Goal: Check status: Check status

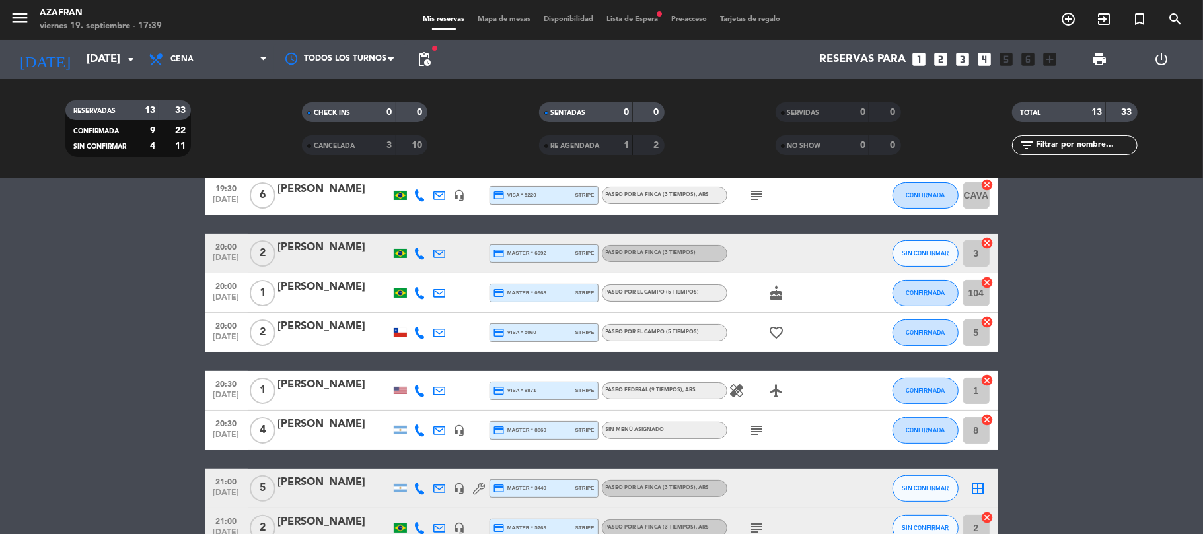
scroll to position [176, 0]
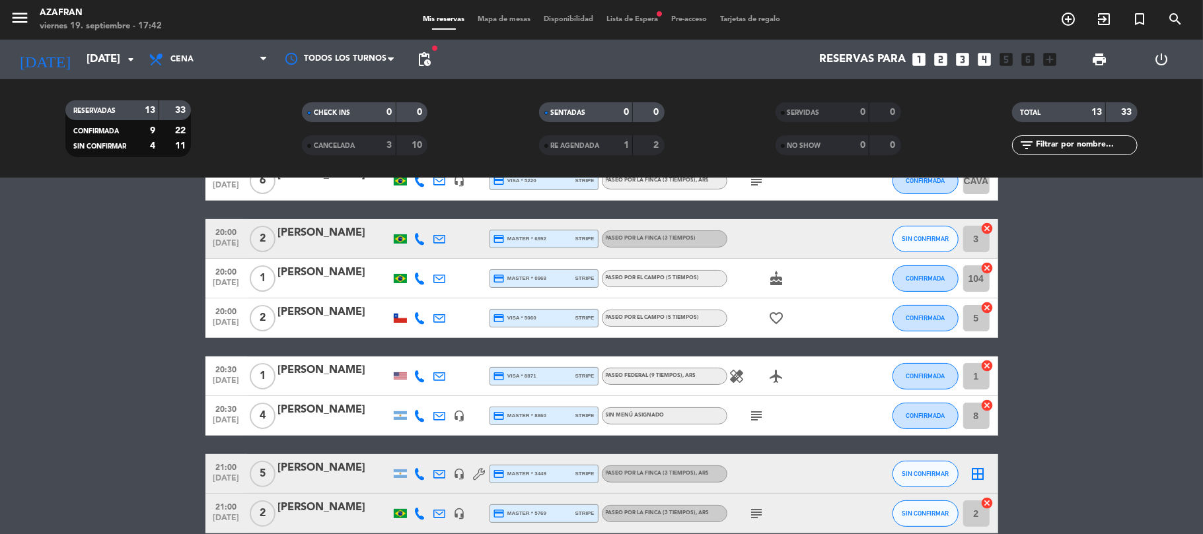
click at [30, 346] on bookings-row "19:00 [DATE] 2 [PERSON_NAME] credit_card Discover * 7075 stripe Paseo por el ca…" at bounding box center [601, 376] width 1203 height 626
click at [416, 49] on span "pending_actions" at bounding box center [424, 59] width 26 height 26
click at [420, 55] on span "pending_actions" at bounding box center [424, 60] width 16 height 16
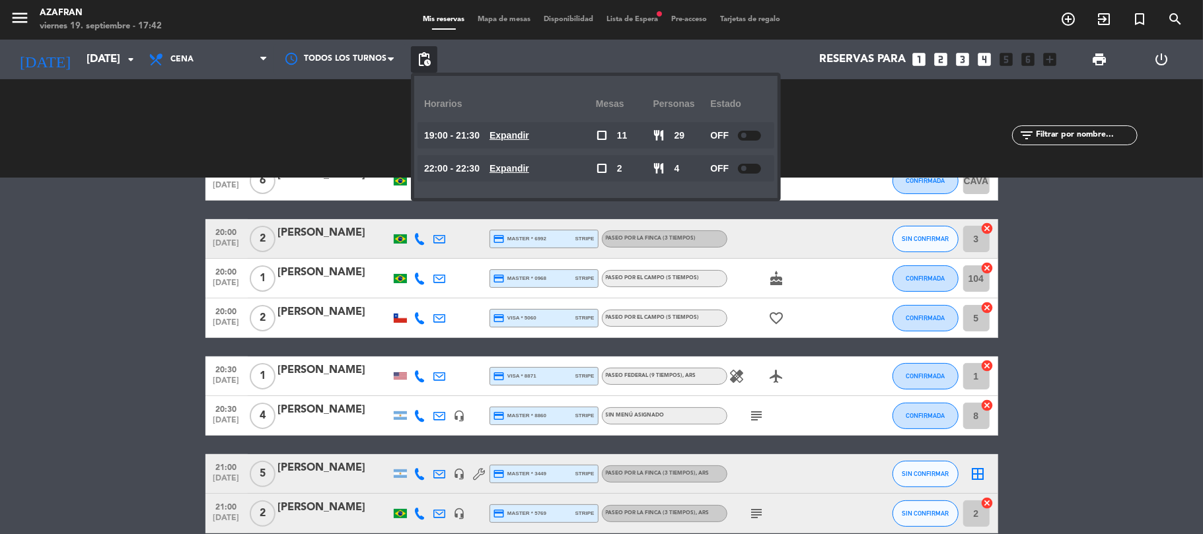
click at [176, 235] on bookings-row "19:00 [DATE] 2 [PERSON_NAME] credit_card Discover * 7075 stripe Paseo por el ca…" at bounding box center [601, 376] width 1203 height 626
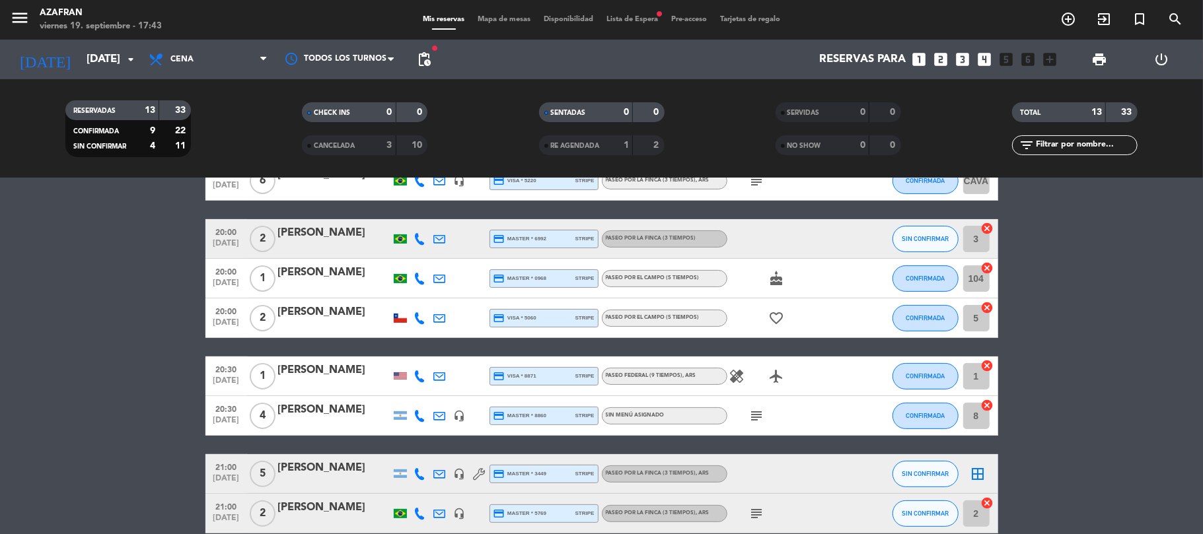
click at [104, 271] on bookings-row "19:00 [DATE] 2 [PERSON_NAME] credit_card Discover * 7075 stripe Paseo por el ca…" at bounding box center [601, 376] width 1203 height 626
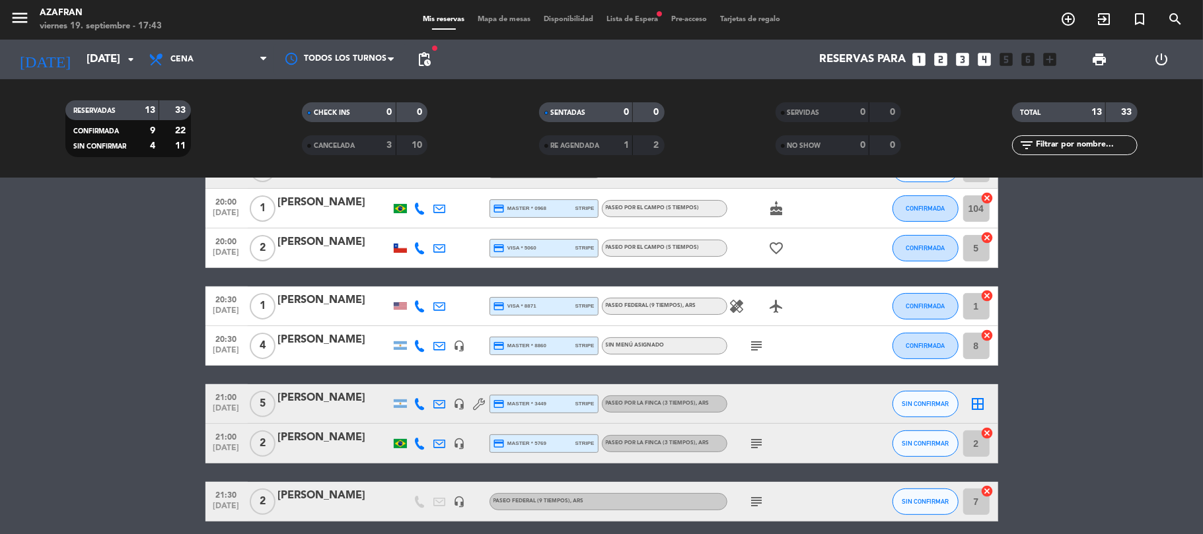
scroll to position [246, 0]
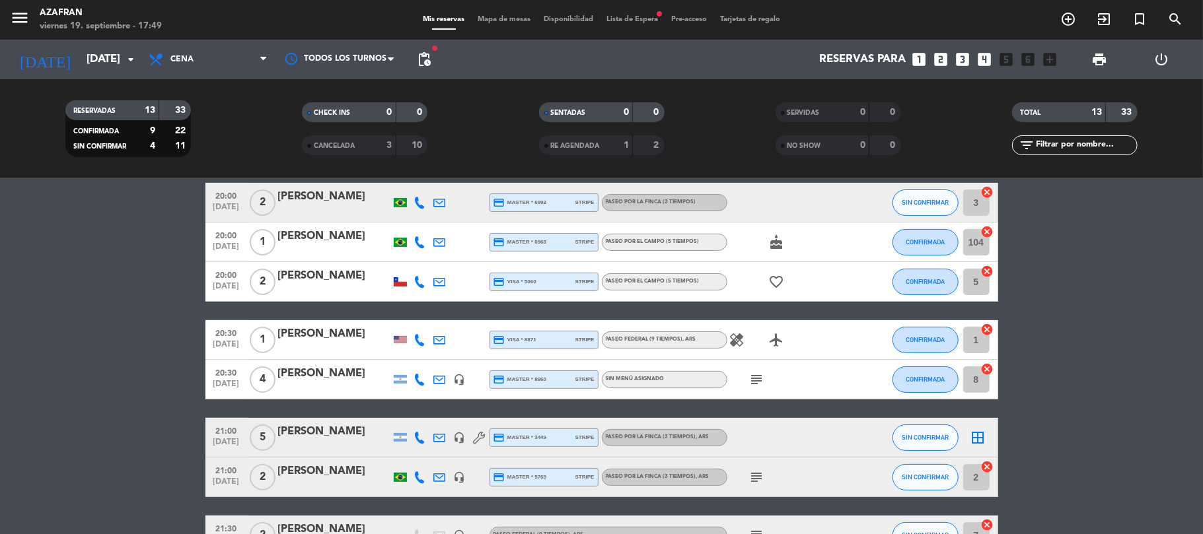
click at [170, 349] on bookings-row "19:00 [DATE] 2 [PERSON_NAME] credit_card Discover * 7075 stripe Paseo por el ca…" at bounding box center [601, 340] width 1203 height 626
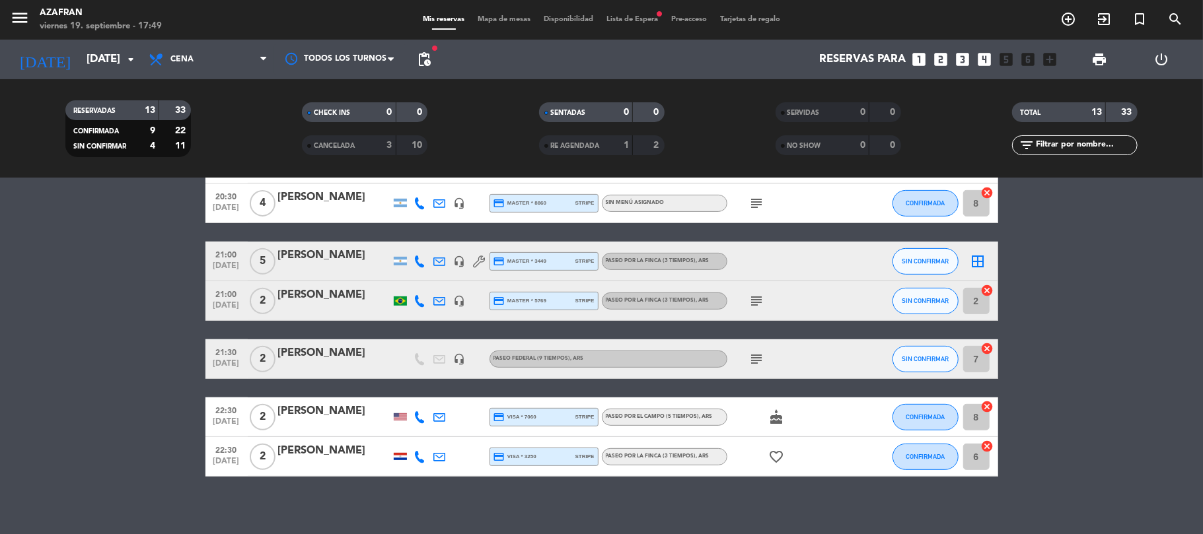
scroll to position [396, 0]
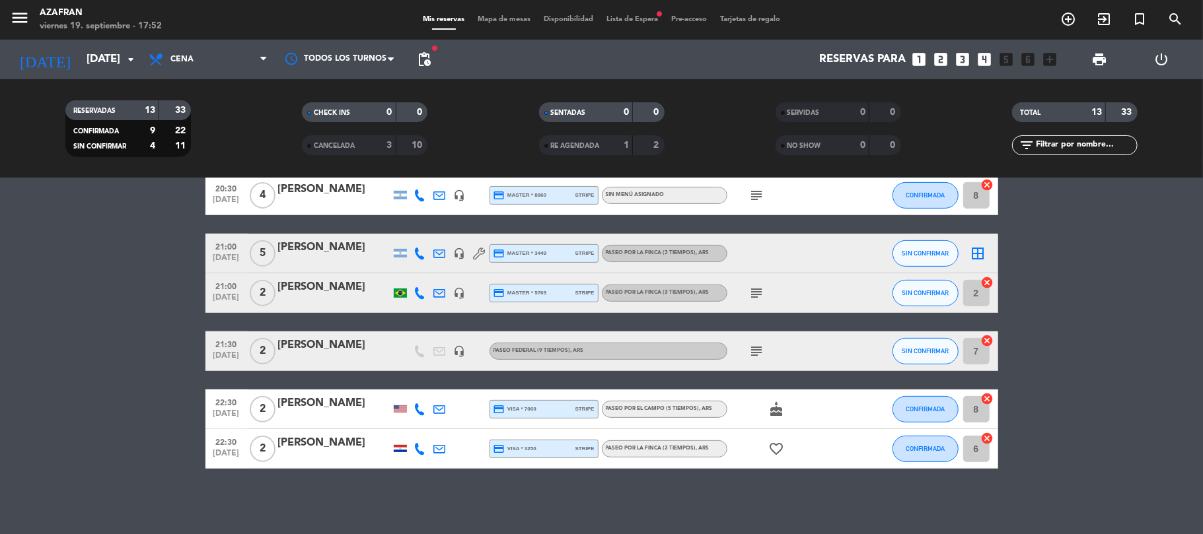
click at [83, 310] on bookings-row "19:00 [DATE] 2 [PERSON_NAME] credit_card Discover * 7075 stripe Paseo por el ca…" at bounding box center [601, 156] width 1203 height 626
click at [124, 45] on div "[DATE] [DATE] arrow_drop_down" at bounding box center [76, 59] width 132 height 29
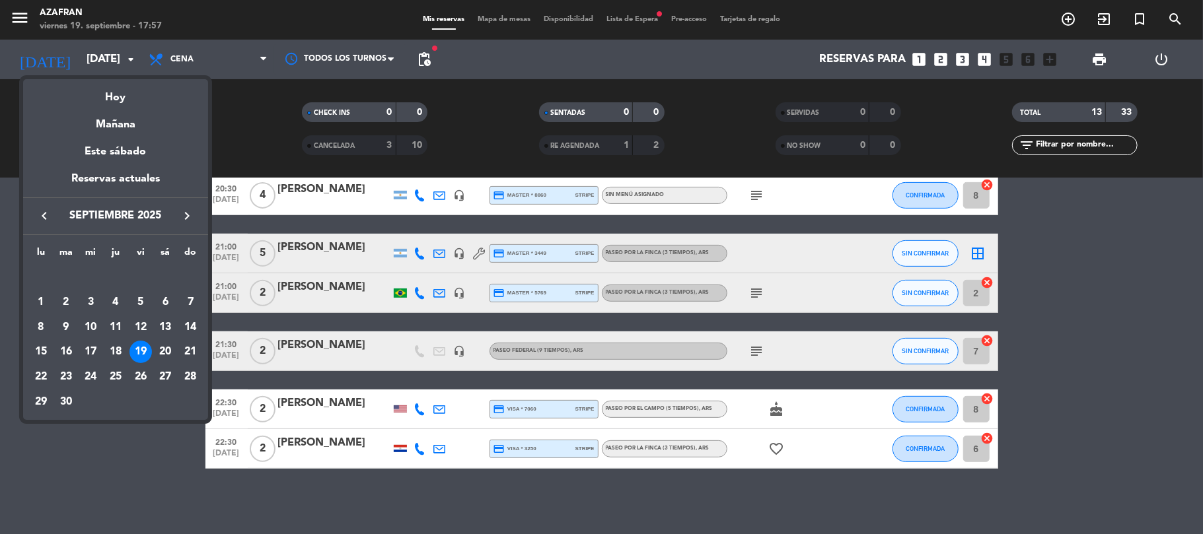
click at [193, 217] on icon "keyboard_arrow_right" at bounding box center [187, 216] width 16 height 16
click at [116, 300] on div "2" at bounding box center [115, 302] width 22 height 22
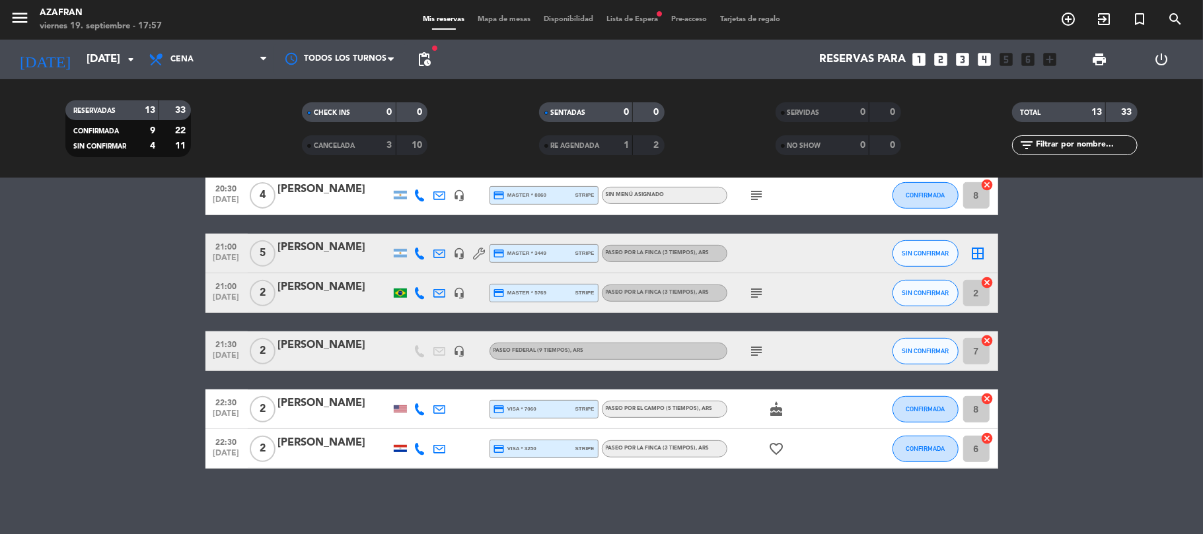
type input "[DEMOGRAPHIC_DATA][DATE]"
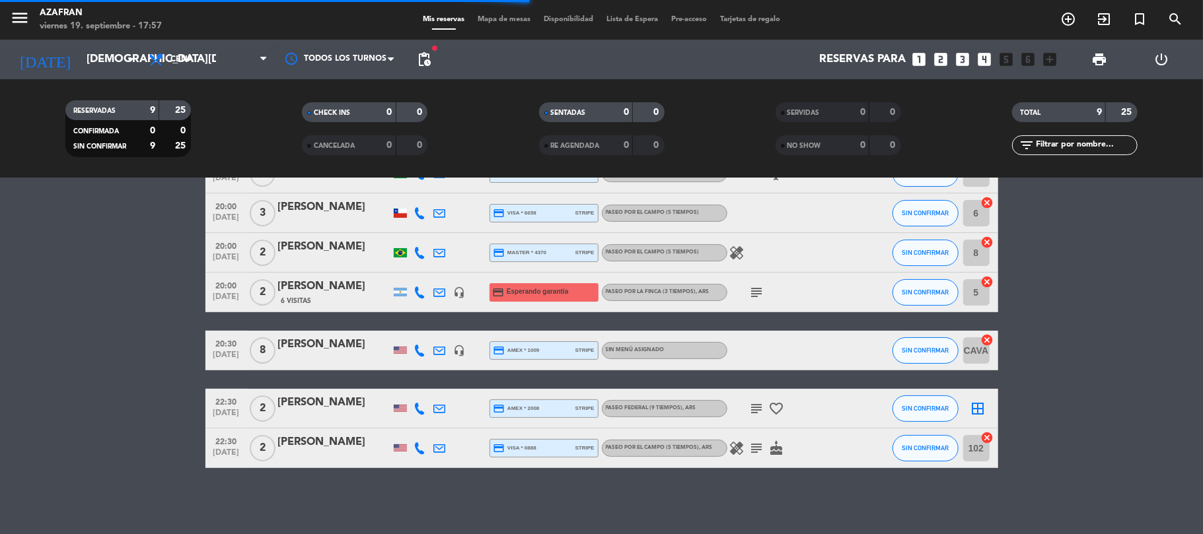
scroll to position [182, 0]
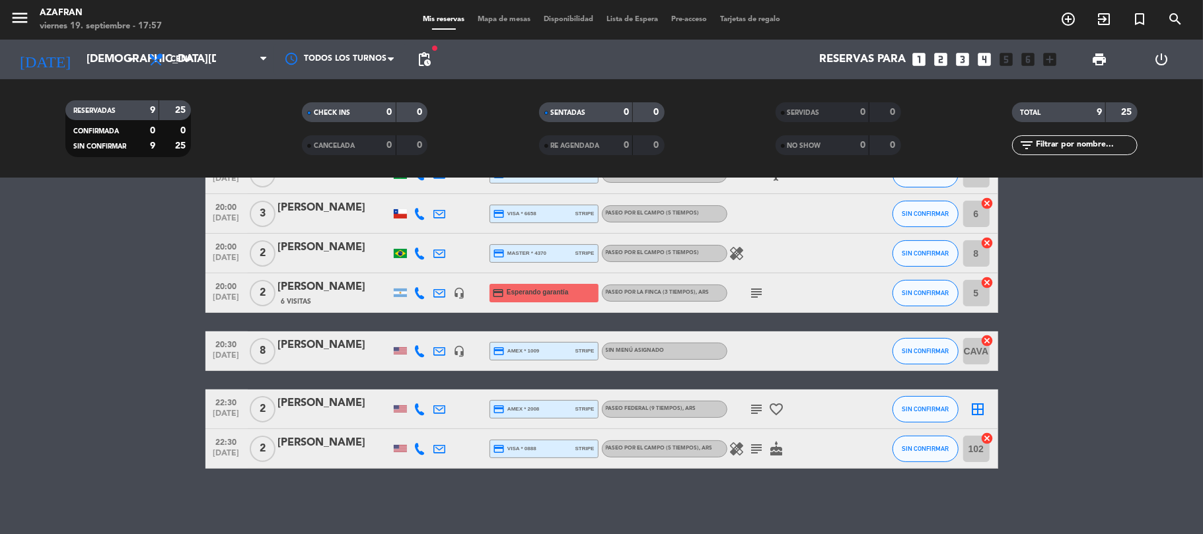
click at [116, 300] on bookings-row "19:30 [DATE] 2 [PERSON_NAME] credit_card visa * 8601 stripe Paseo Federal (9 ti…" at bounding box center [601, 263] width 1203 height 412
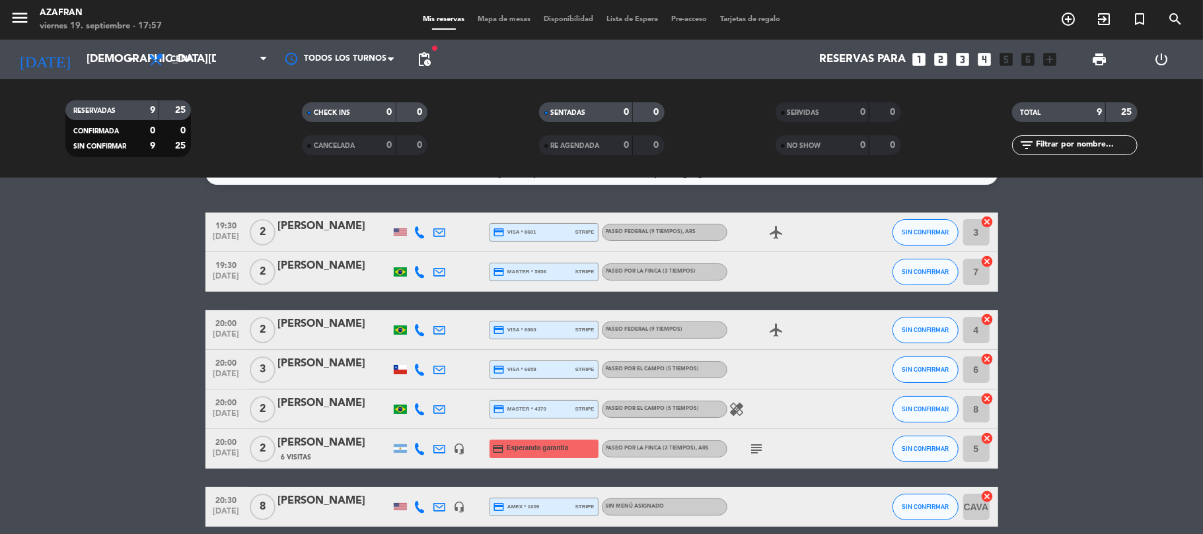
scroll to position [0, 0]
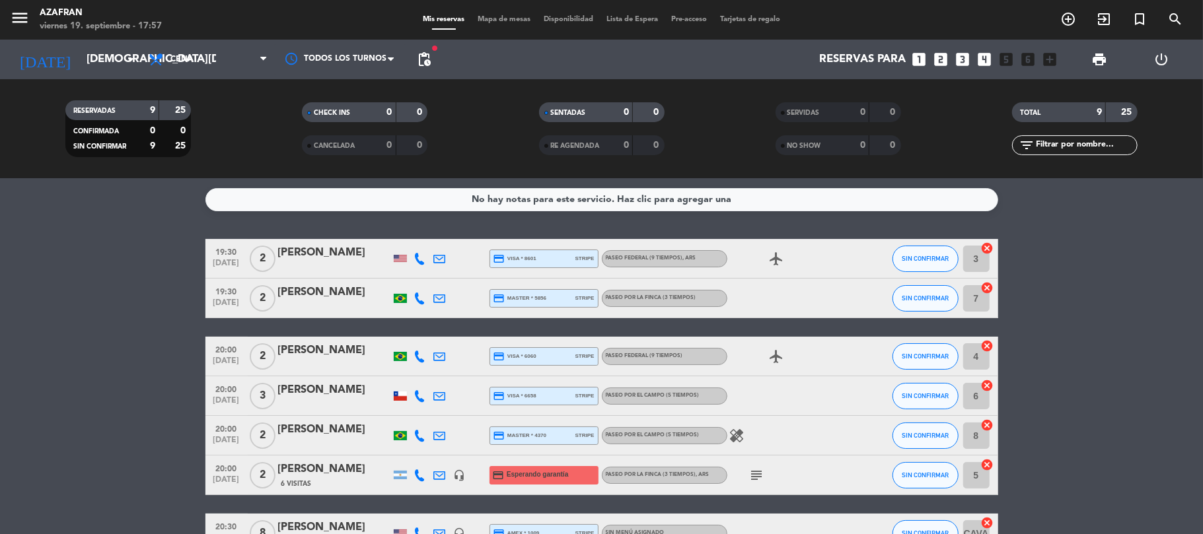
click at [137, 275] on bookings-row "19:30 [DATE] 2 [PERSON_NAME] credit_card visa * 8601 stripe Paseo Federal (9 ti…" at bounding box center [601, 445] width 1203 height 412
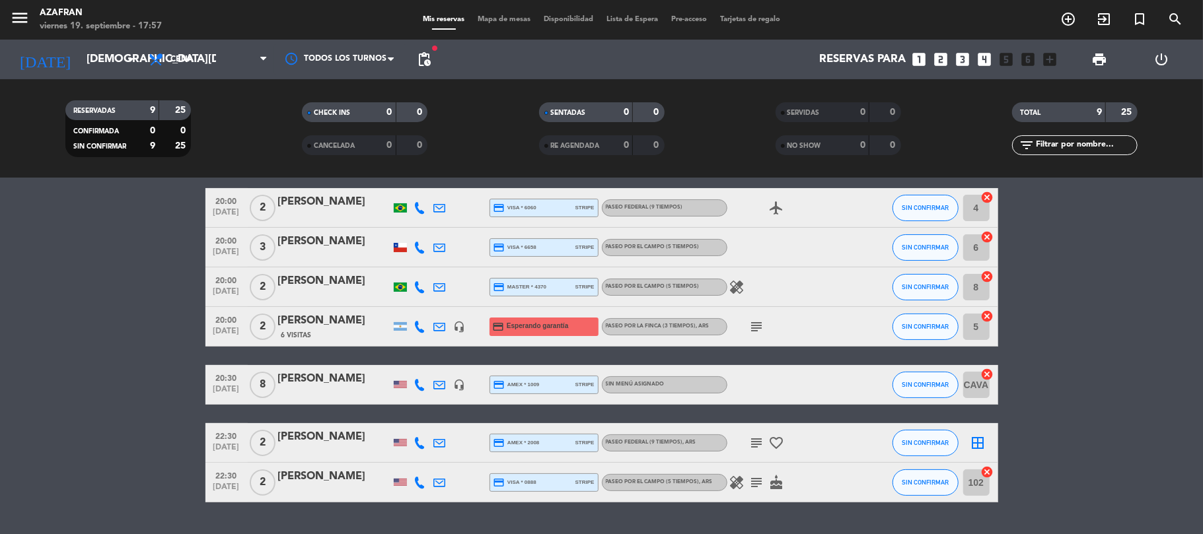
click at [117, 369] on bookings-row "19:30 [DATE] 2 [PERSON_NAME] credit_card visa * 8601 stripe Paseo Federal (9 ti…" at bounding box center [601, 296] width 1203 height 412
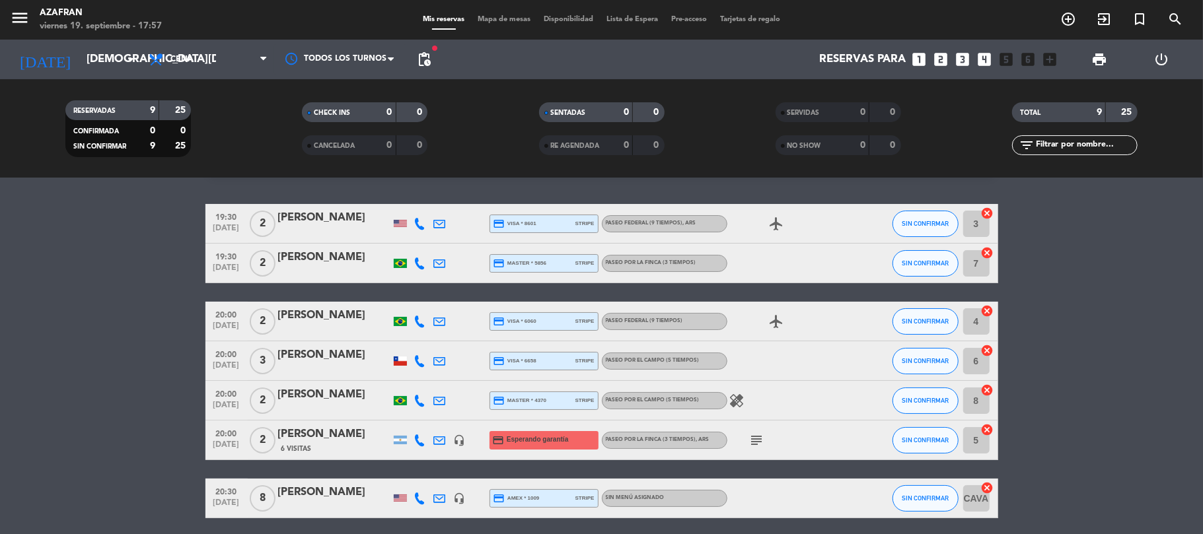
scroll to position [70, 0]
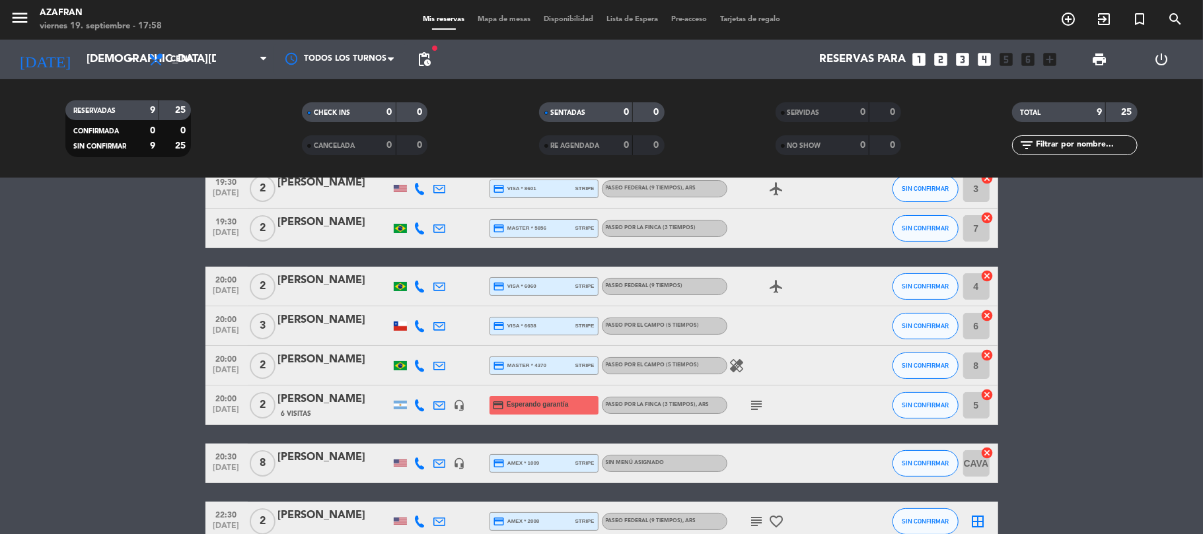
click at [120, 296] on bookings-row "19:30 [DATE] 2 [PERSON_NAME] credit_card visa * 8601 stripe Paseo Federal (9 ti…" at bounding box center [601, 375] width 1203 height 412
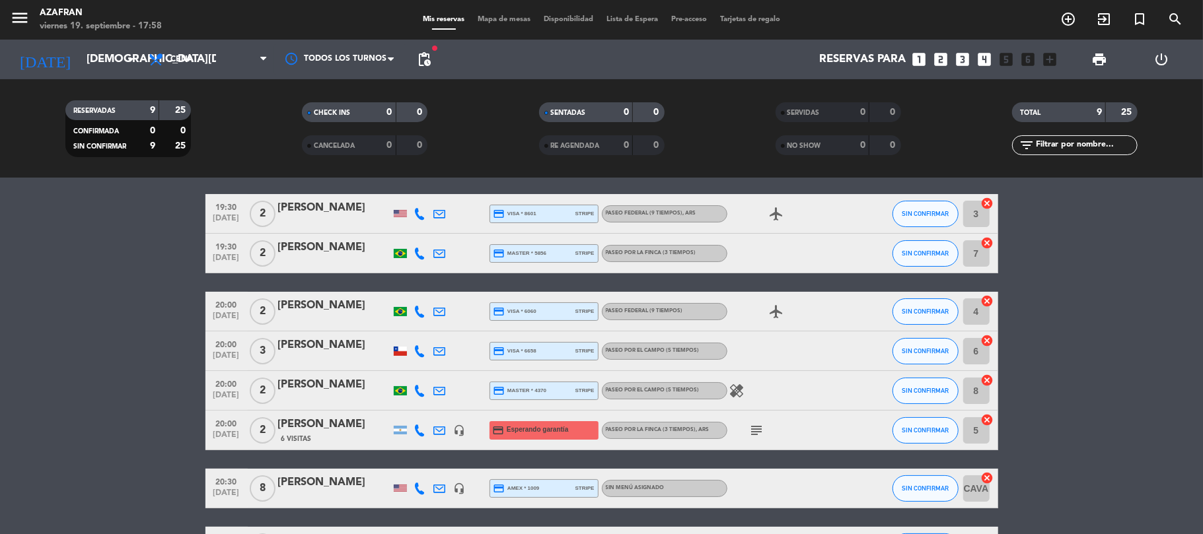
scroll to position [0, 0]
